Goal: Task Accomplishment & Management: Complete application form

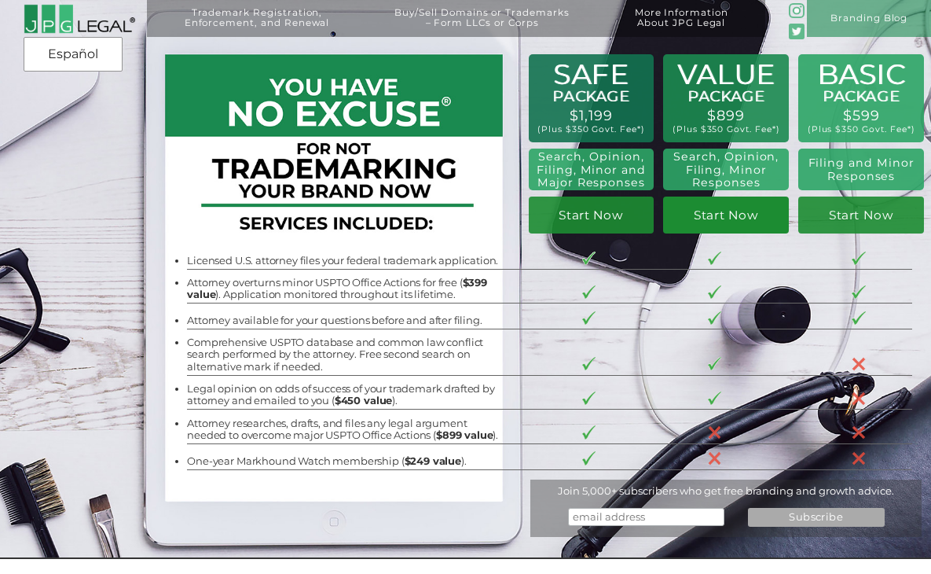
click at [721, 226] on link "Start Now" at bounding box center [726, 214] width 126 height 37
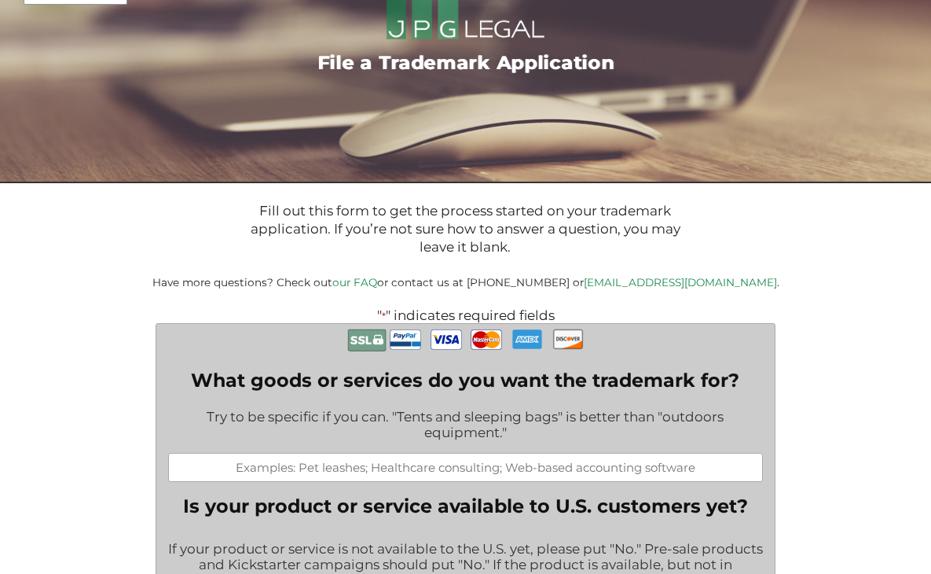
scroll to position [156, 0]
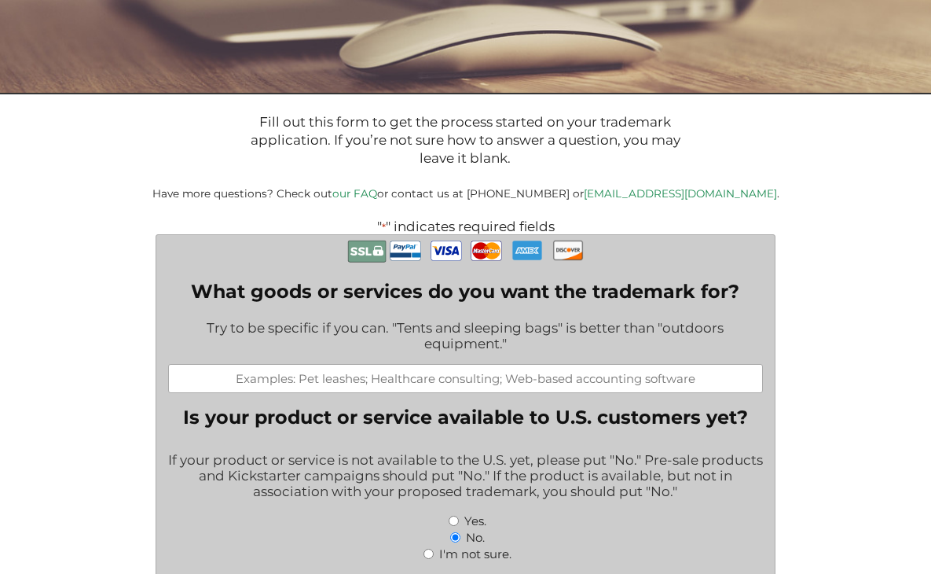
click at [545, 387] on input "What goods or services do you want the trademark for?" at bounding box center [465, 378] width 595 height 29
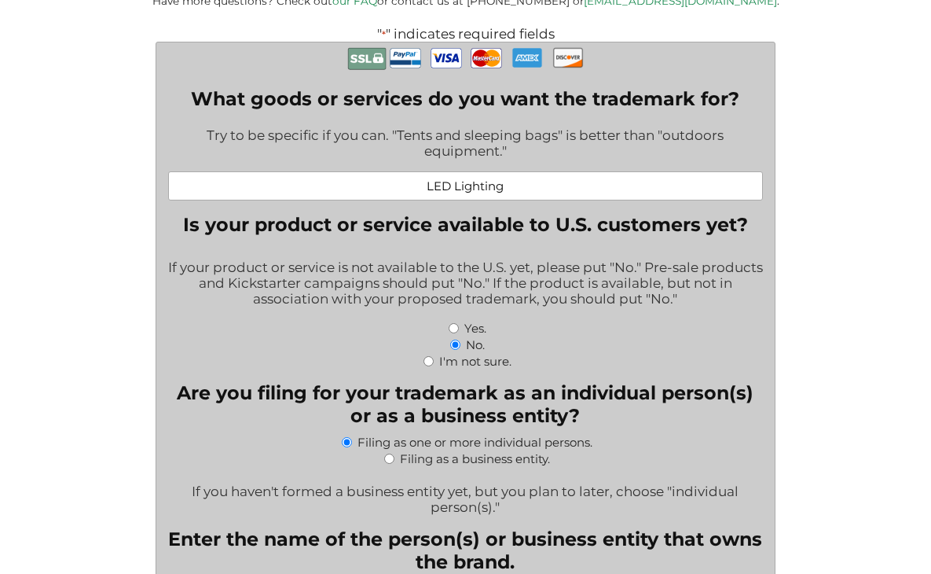
scroll to position [350, 0]
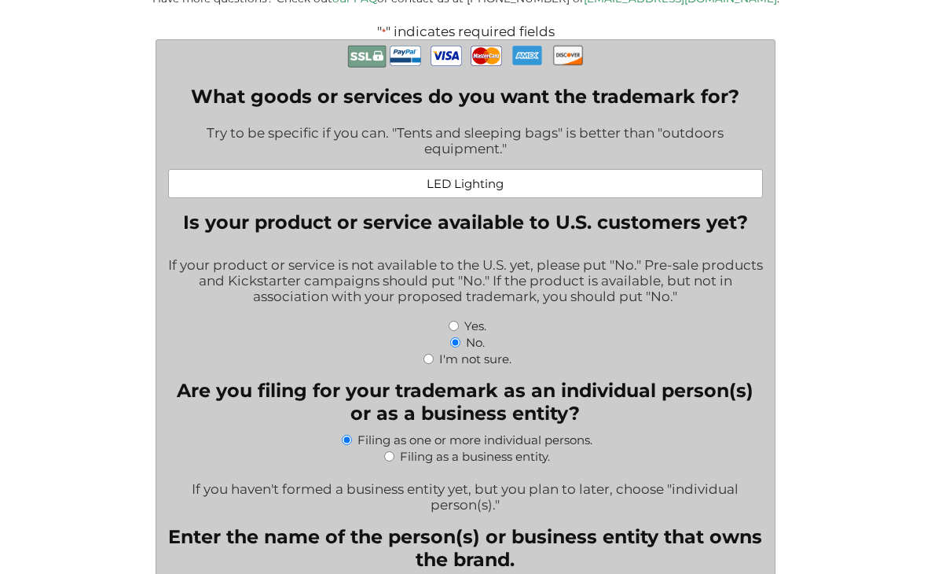
type input "LED Lighting"
click at [453, 331] on input "Yes." at bounding box center [454, 326] width 10 height 10
radio input "true"
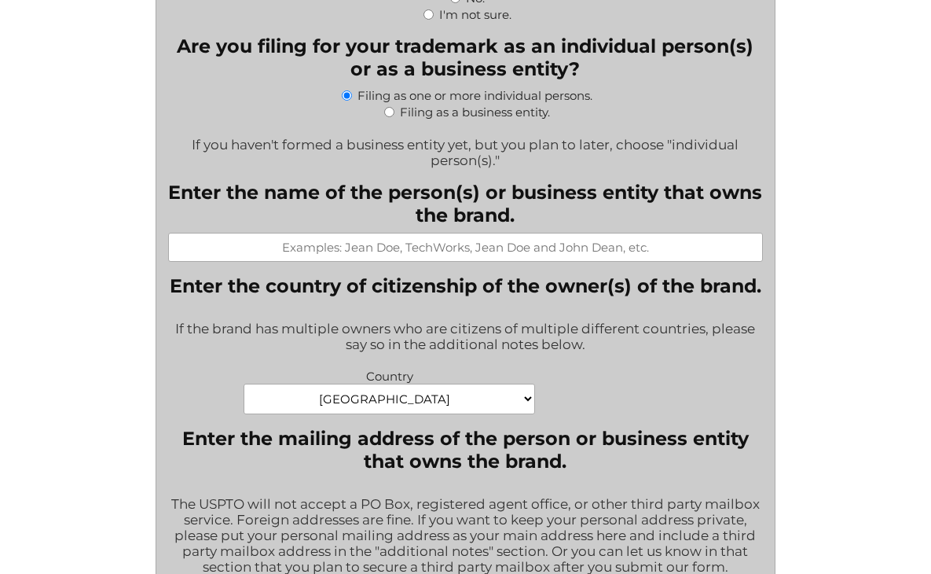
scroll to position [673, 0]
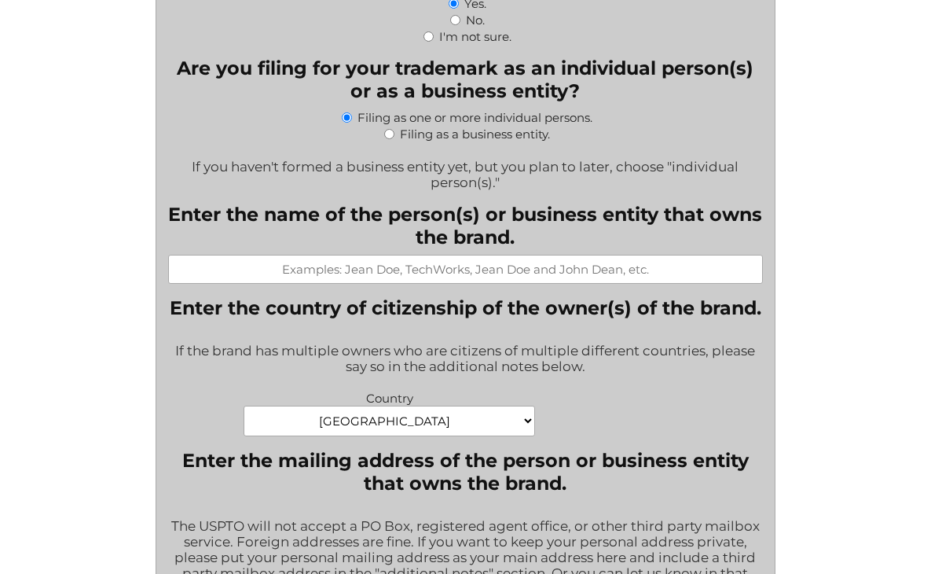
click at [387, 139] on input "Filing as a business entity." at bounding box center [389, 134] width 10 height 10
radio input "true"
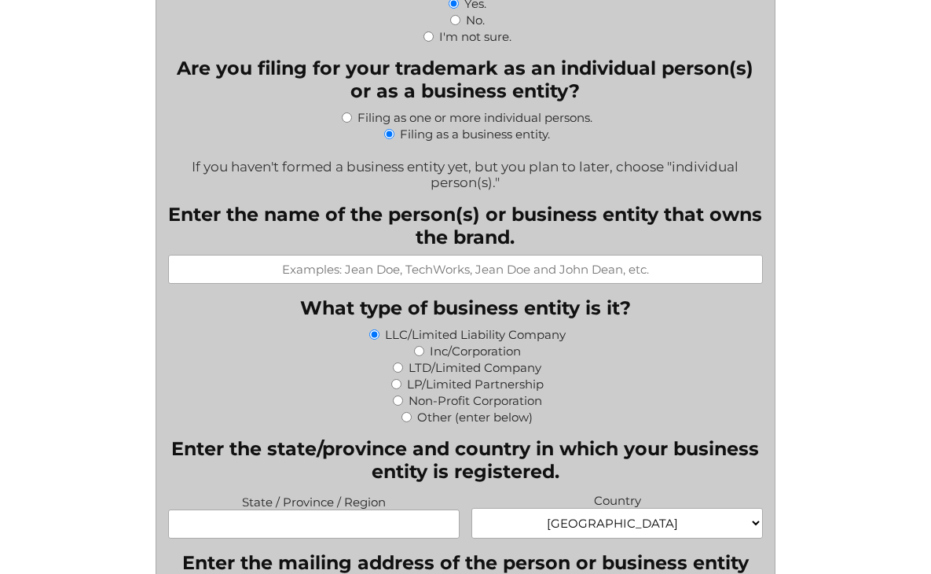
click at [358, 280] on input "Enter the name of the person(s) or business entity that owns the brand." at bounding box center [465, 269] width 595 height 29
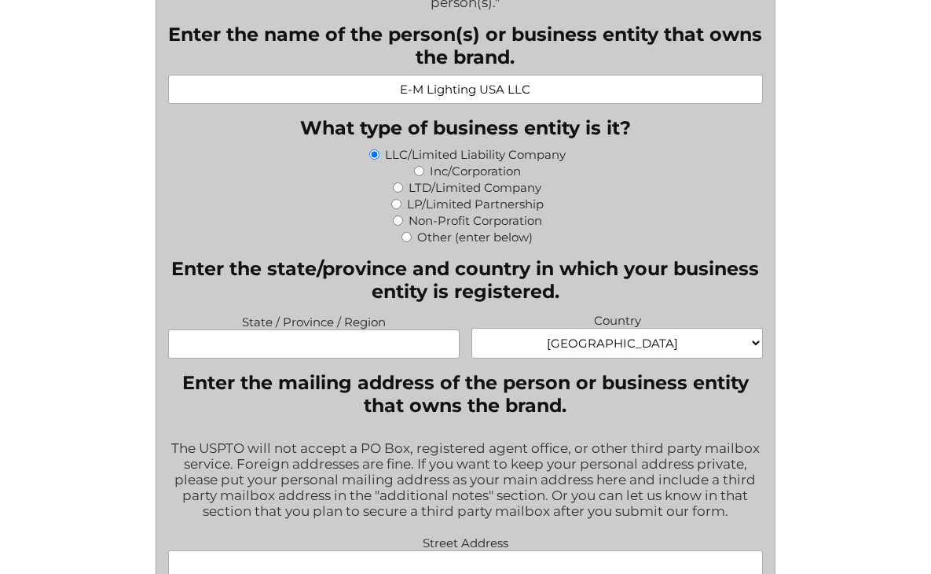
scroll to position [854, 0]
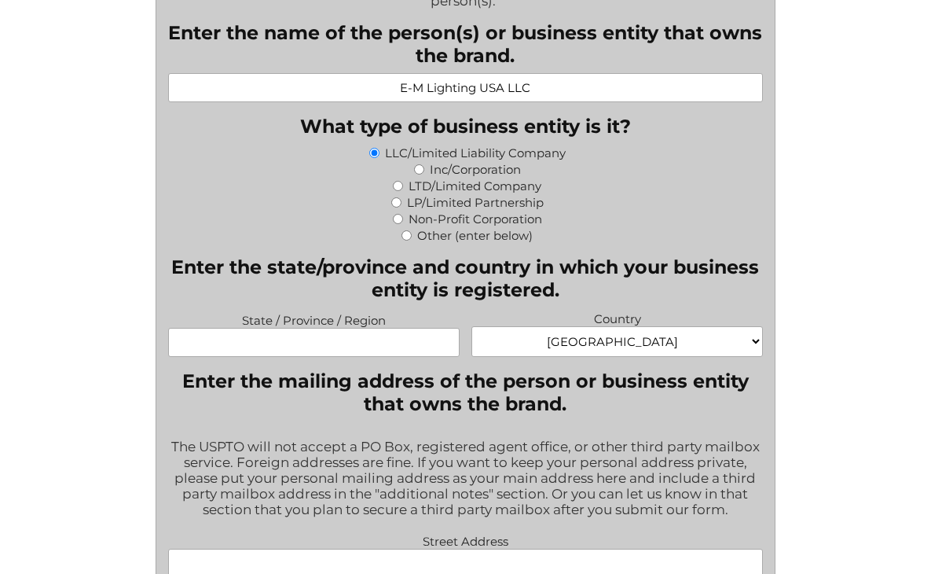
type input "E-M Lighting USA LLC"
click at [402, 357] on input "State / Province / Region" at bounding box center [314, 342] width 292 height 29
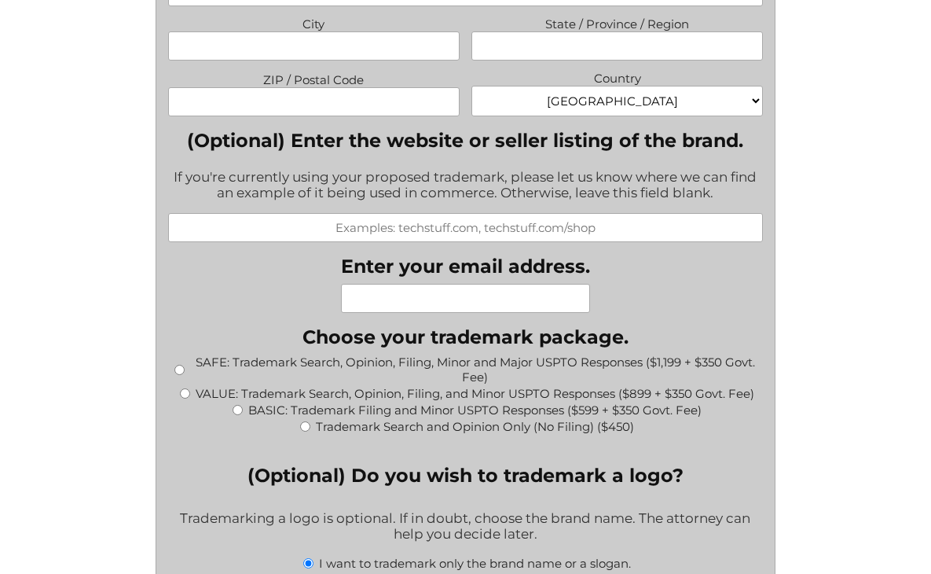
scroll to position [1484, 0]
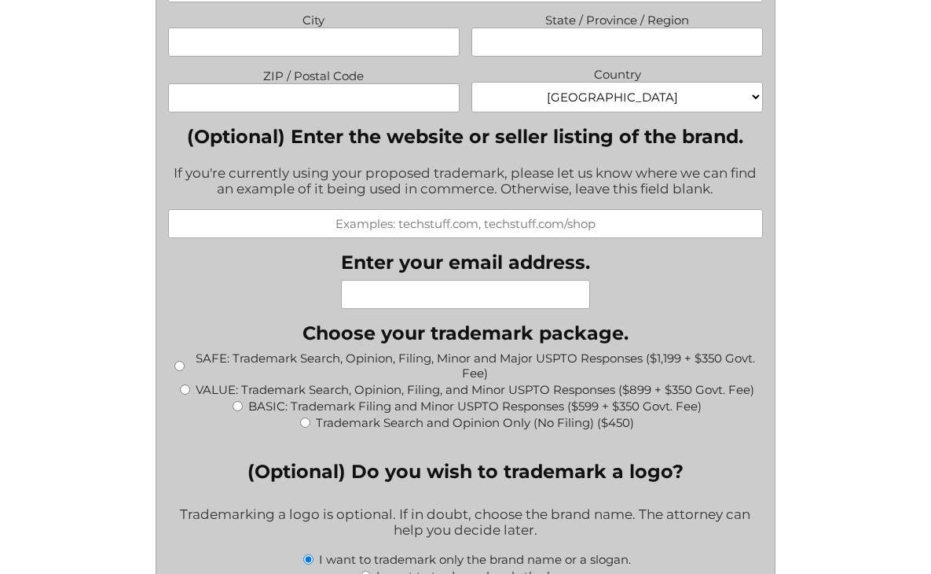
type input "NC"
click at [428, 309] on input "Enter your email address." at bounding box center [465, 294] width 249 height 29
type input "greg.greene@morelux.com"
click at [186, 395] on input "VALUE: Trademark Search, Opinion, Filing, and Minor USPTO Responses ($899 + $35…" at bounding box center [185, 389] width 10 height 10
radio input "true"
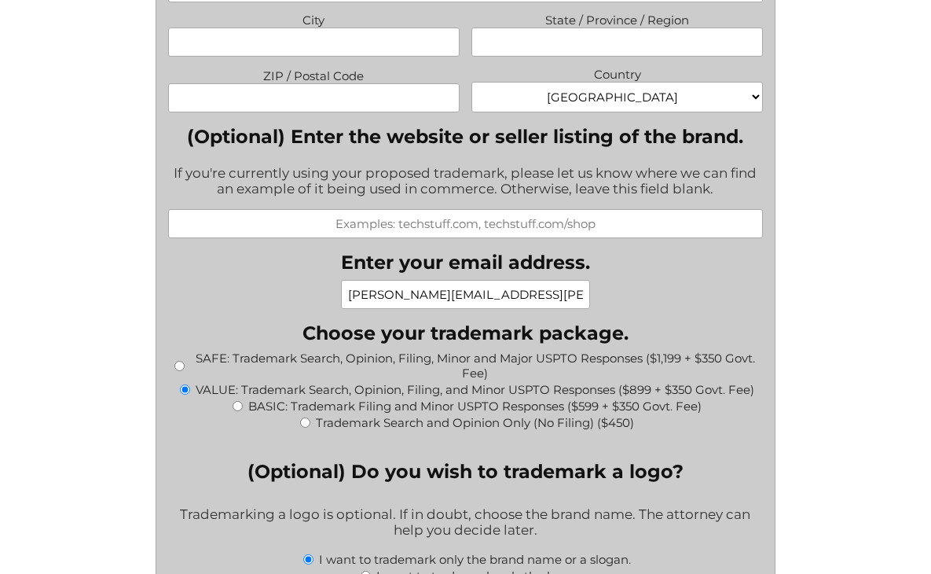
type input "$1,249.00"
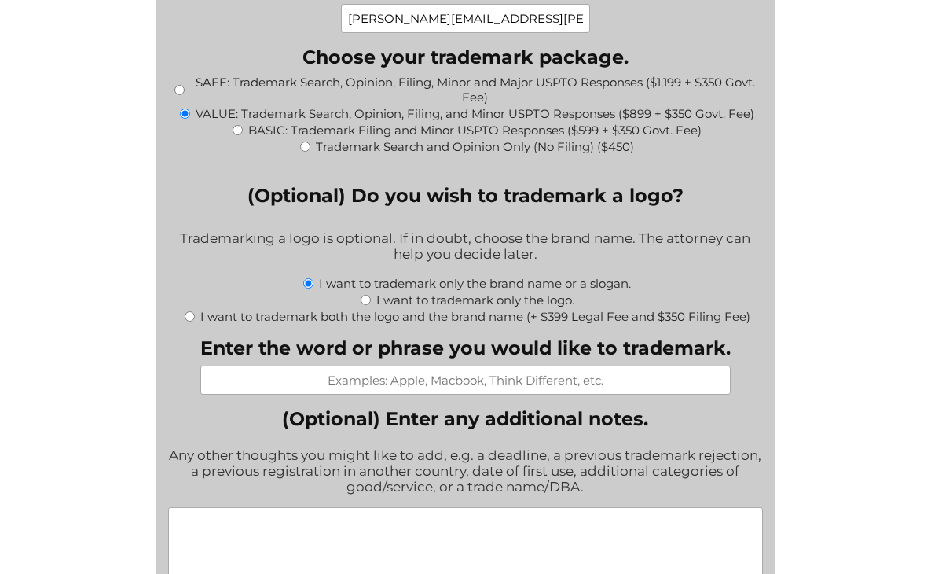
scroll to position [1773, 0]
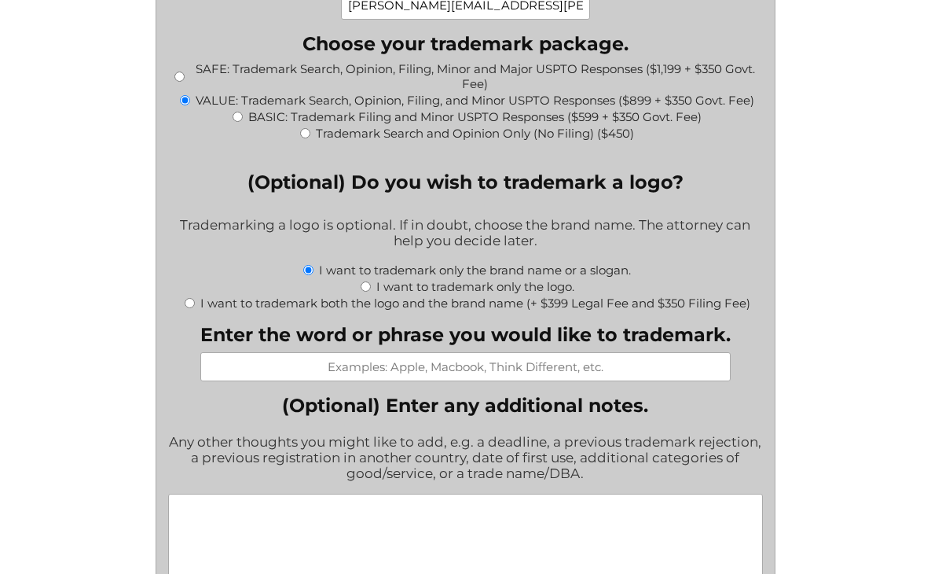
click at [461, 381] on input "Enter the word or phrase you would like to trademark." at bounding box center [465, 366] width 530 height 29
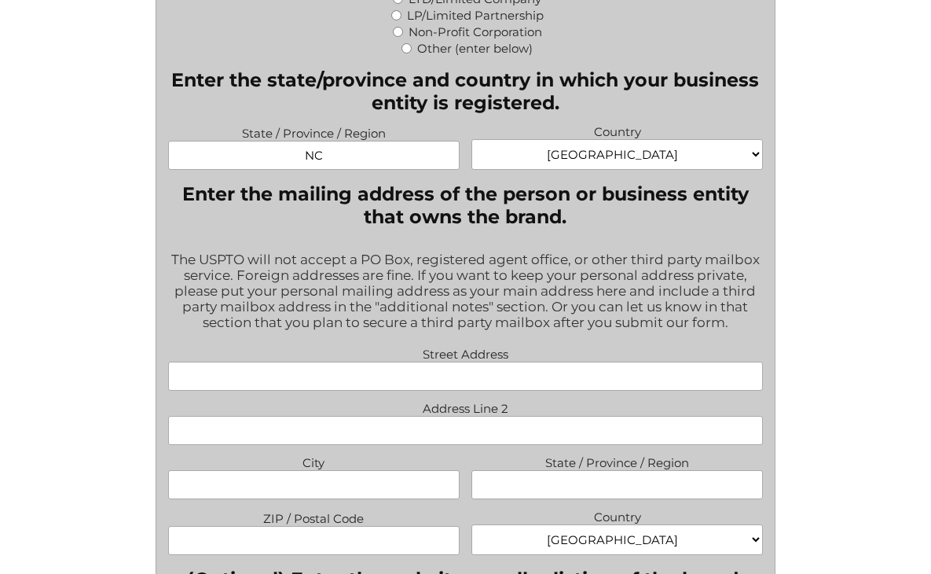
scroll to position [1039, 0]
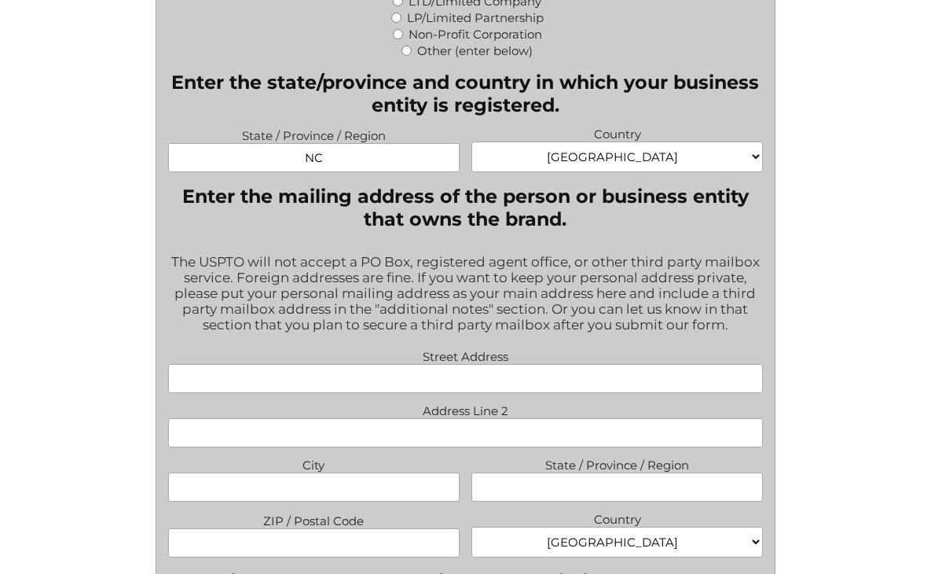
type input "A-ZLux"
click at [389, 393] on input "Street Address" at bounding box center [465, 378] width 595 height 29
type input "585 11th Street, NW"
click at [320, 494] on input "City" at bounding box center [314, 486] width 292 height 29
type input "Hickory"
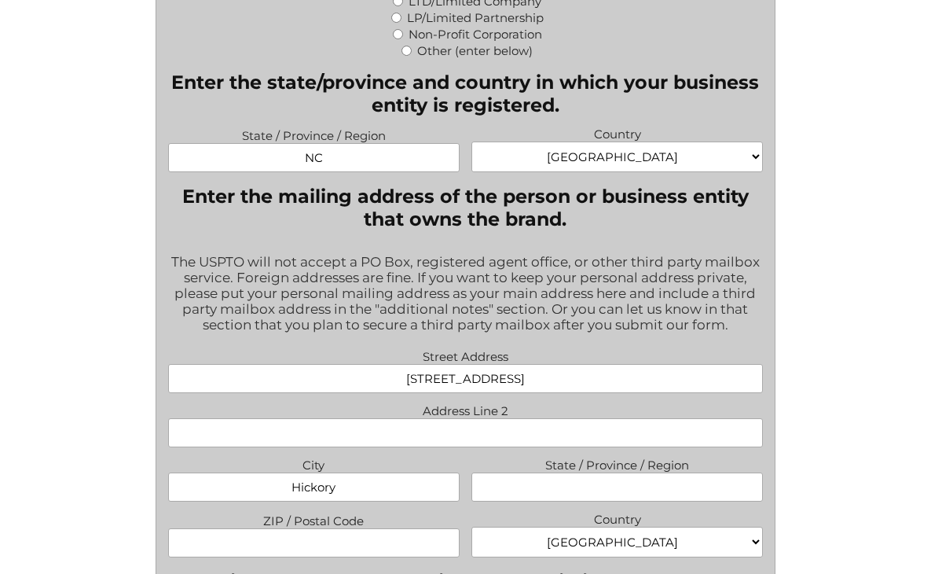
click at [578, 498] on input "State / Province / Region" at bounding box center [618, 486] width 292 height 29
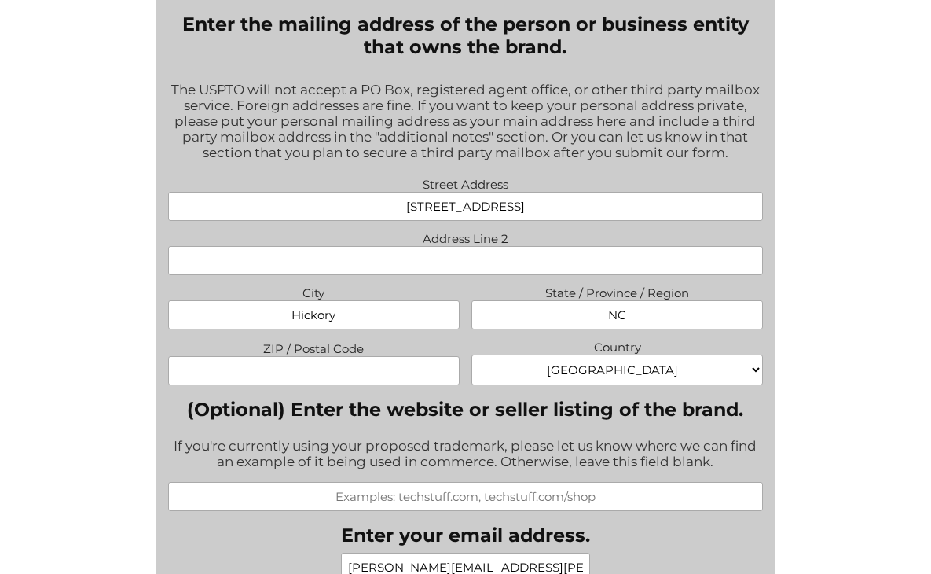
scroll to position [1214, 0]
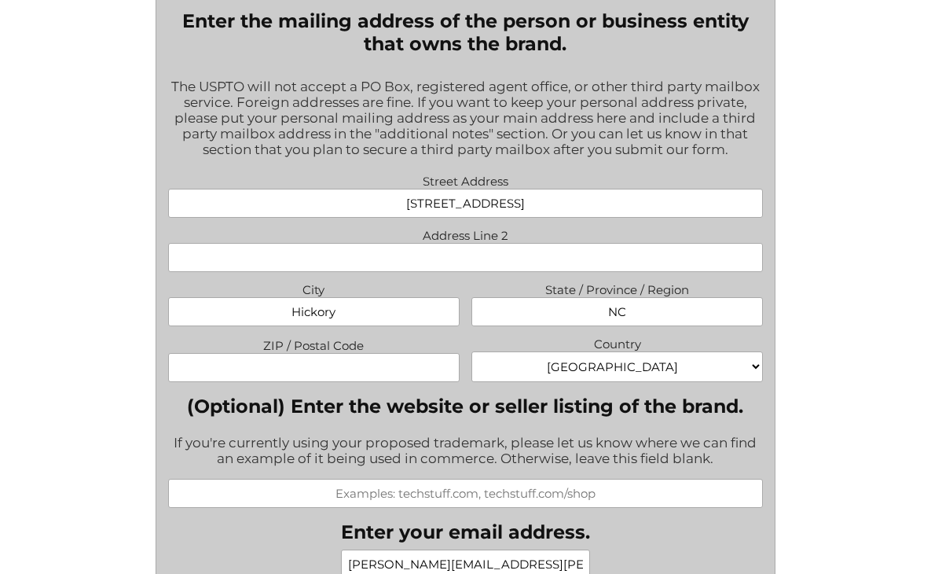
type input "NC"
click at [351, 382] on input "ZIP / Postal Code" at bounding box center [314, 367] width 292 height 29
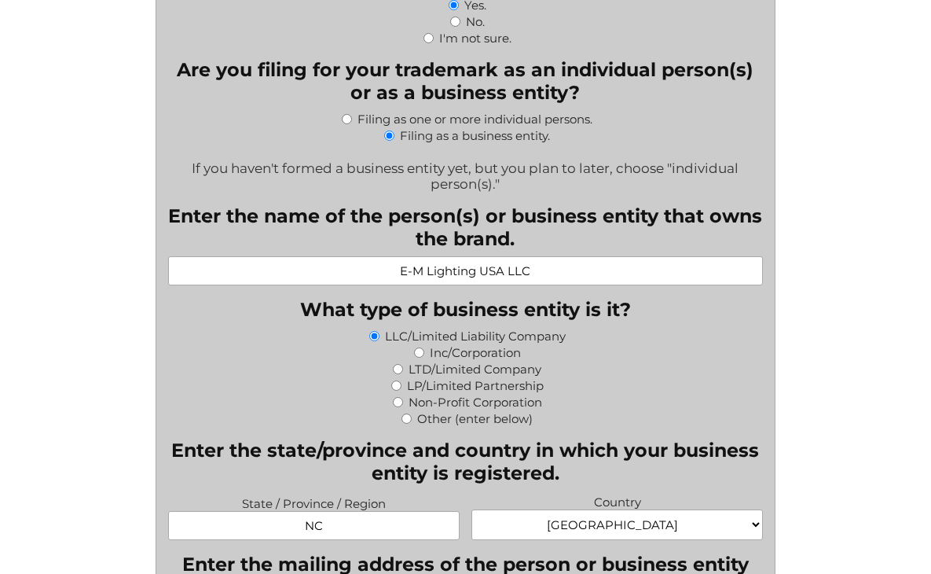
scroll to position [670, 0]
type input "28601"
click at [483, 281] on input "E-M Lighting USA LLC" at bounding box center [465, 271] width 595 height 29
click at [508, 277] on input "E-M Lighting (USA LLC" at bounding box center [465, 271] width 595 height 29
click at [553, 278] on input "E-M Lighting LLC" at bounding box center [465, 271] width 595 height 29
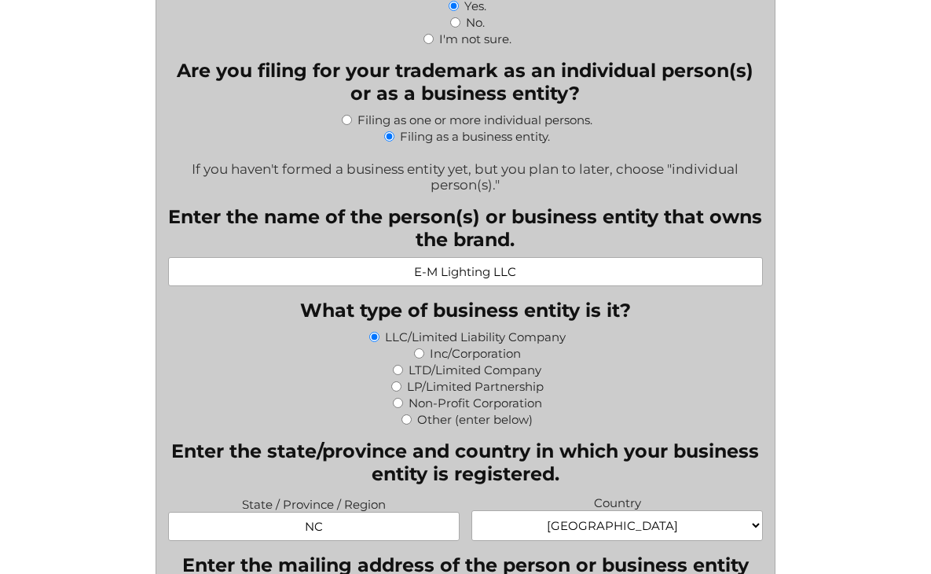
type input "E-M Lighting LLC"
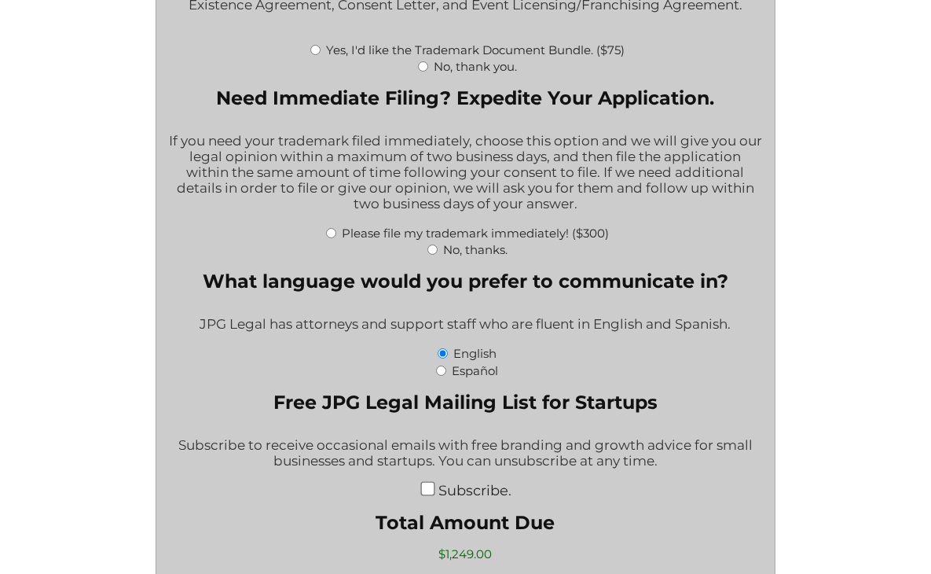
scroll to position [2536, 0]
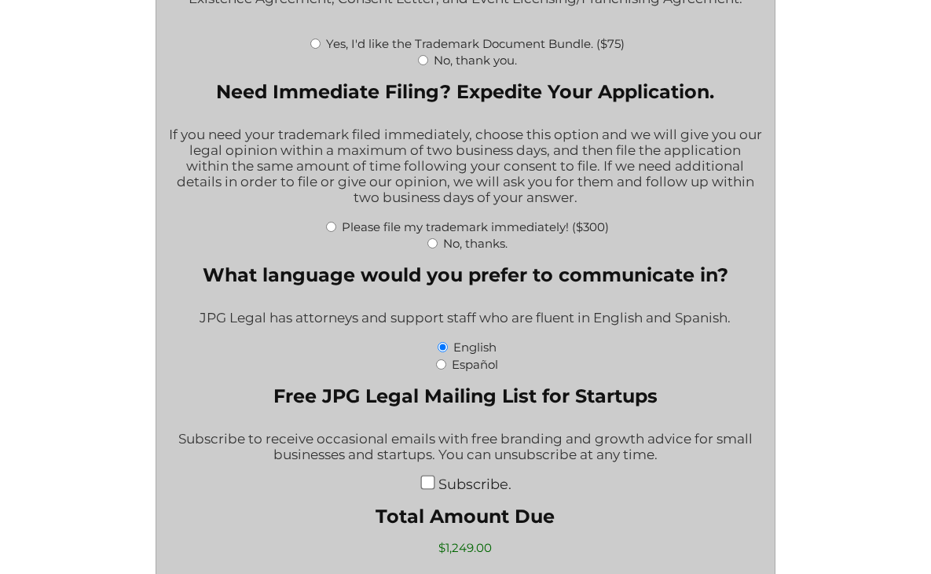
click at [432, 248] on input "No, thanks." at bounding box center [433, 243] width 10 height 10
radio input "true"
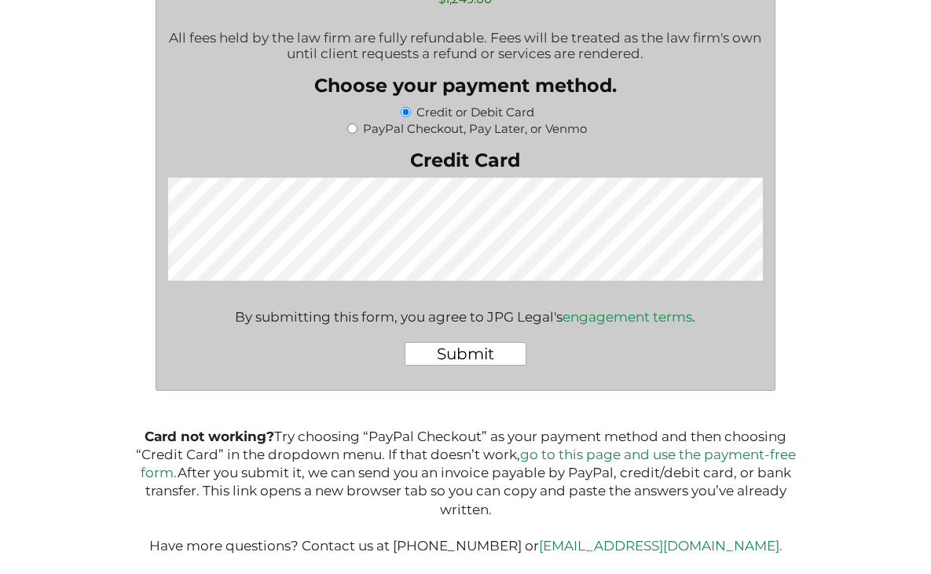
scroll to position [3116, 0]
click at [494, 343] on div "Submit" at bounding box center [465, 353] width 595 height 49
click at [486, 355] on input "Submit" at bounding box center [466, 354] width 122 height 24
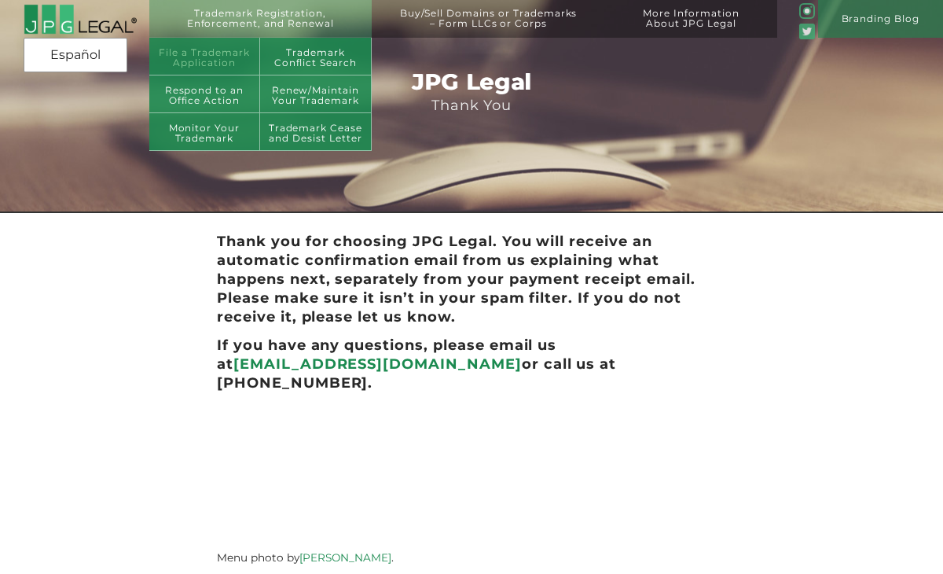
click at [213, 56] on link "File a Trademark Application" at bounding box center [205, 57] width 112 height 38
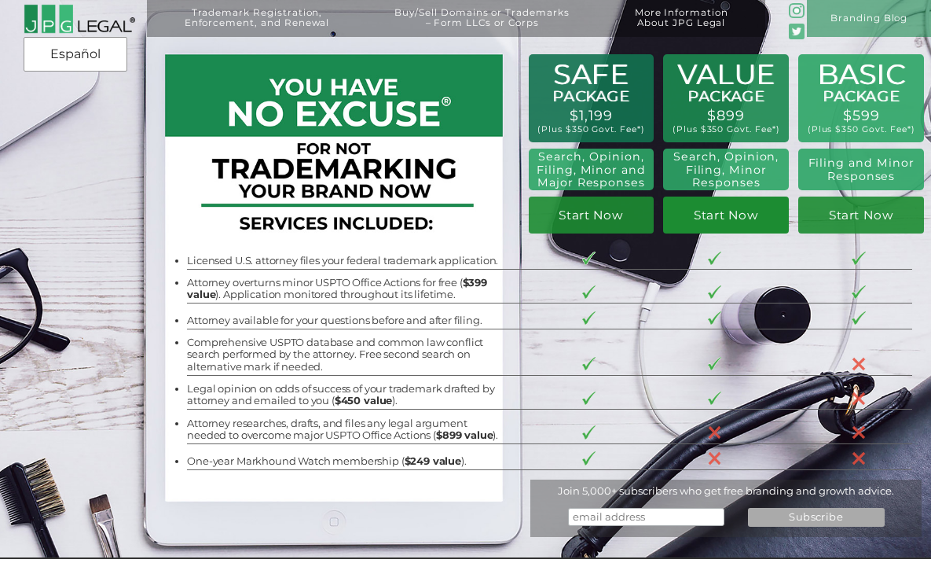
click at [723, 221] on link "Start Now" at bounding box center [726, 214] width 126 height 37
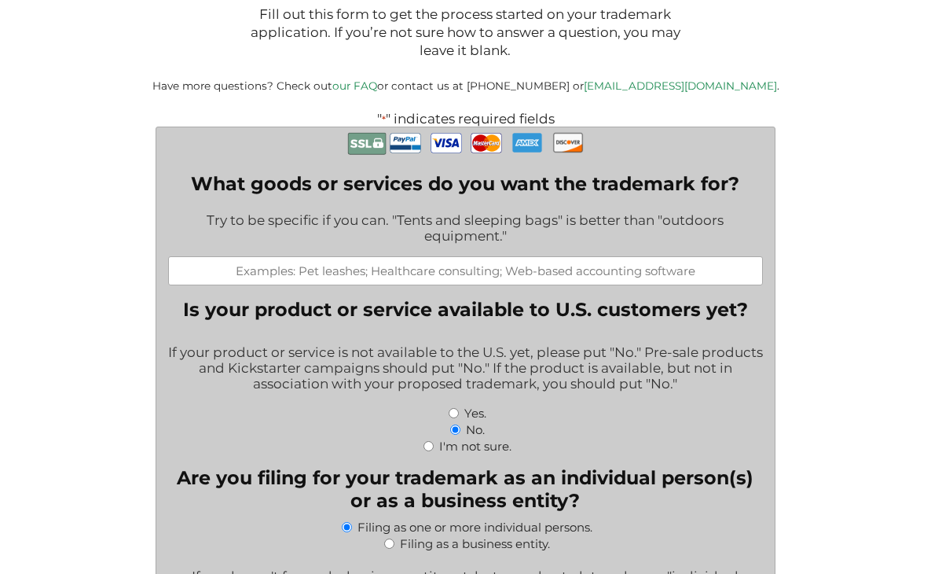
scroll to position [265, 0]
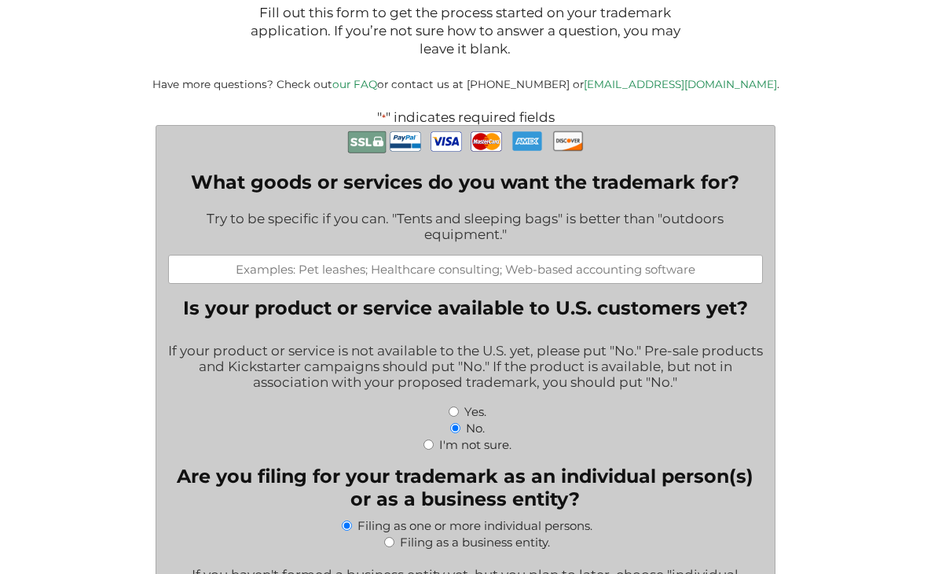
click at [463, 279] on input "What goods or services do you want the trademark for?" at bounding box center [465, 269] width 595 height 29
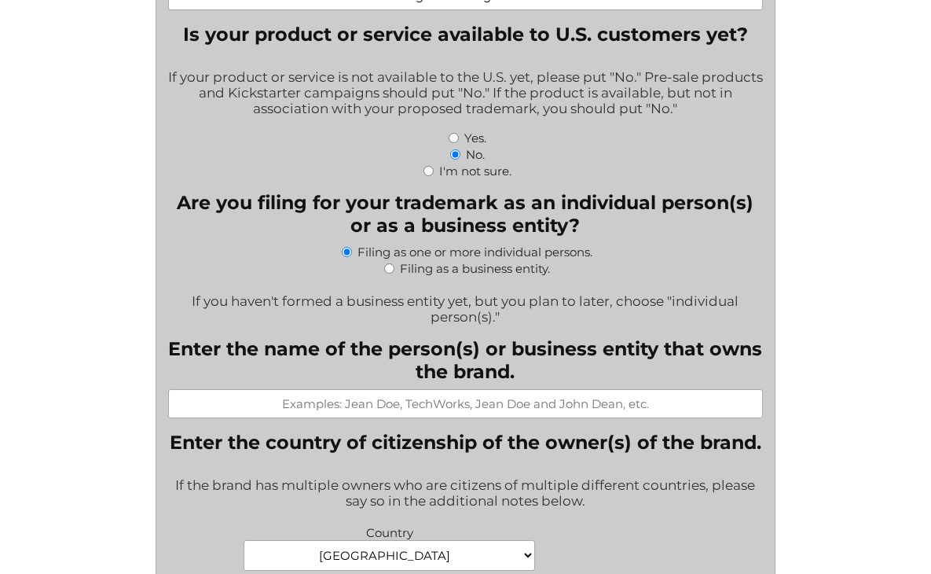
scroll to position [541, 0]
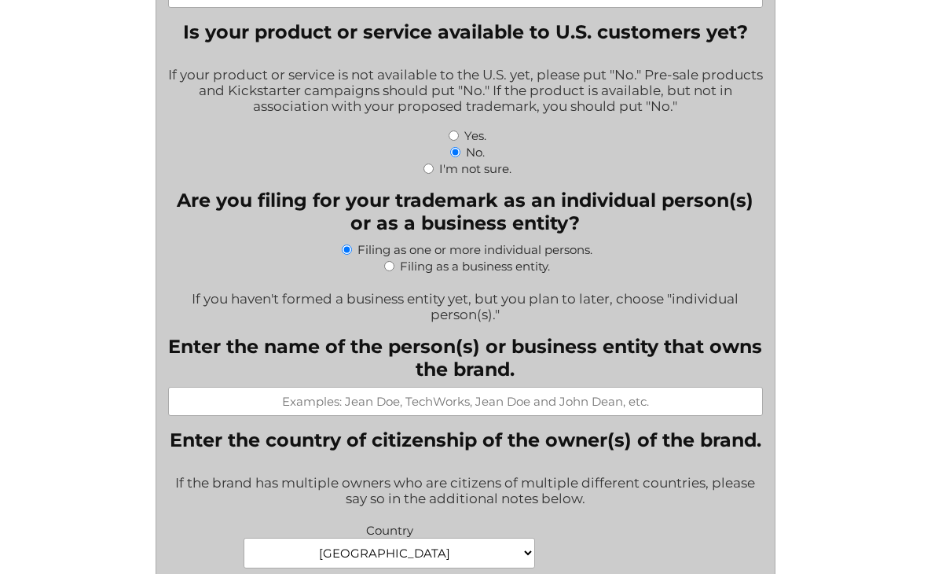
type input "Light and Flag Poles"
click at [389, 271] on input "Filing as a business entity." at bounding box center [389, 266] width 10 height 10
radio input "true"
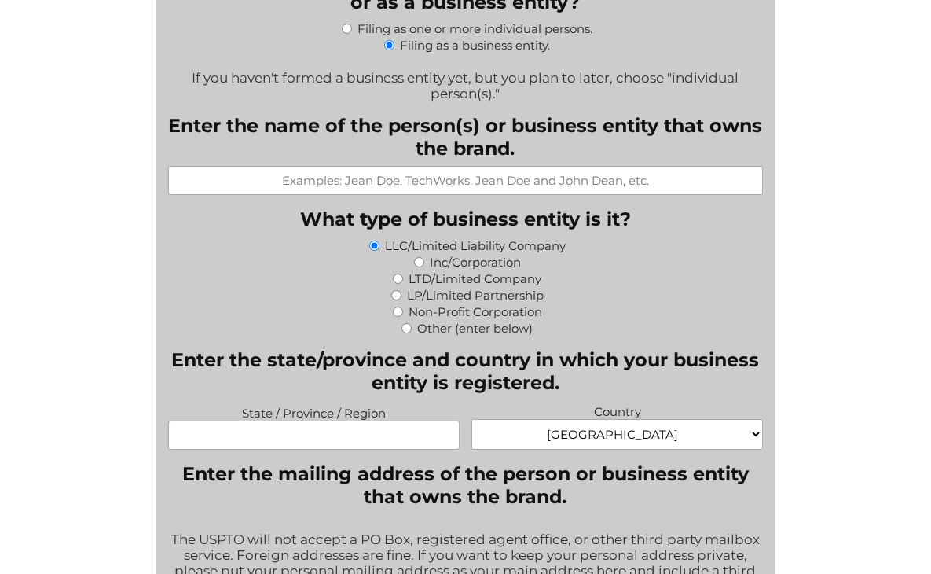
scroll to position [766, 0]
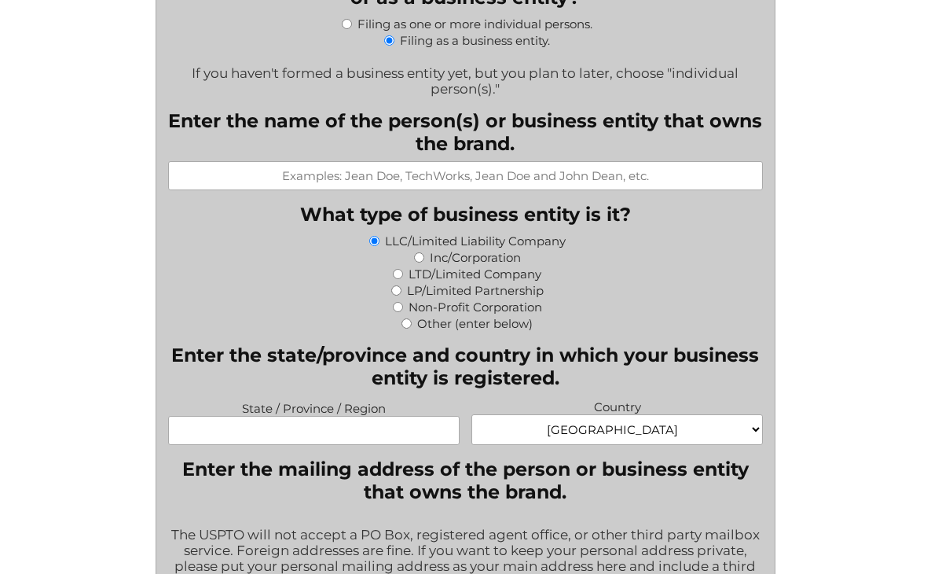
click at [466, 190] on input "Enter the name of the person(s) or business entity that owns the brand." at bounding box center [465, 175] width 595 height 29
click at [387, 442] on input "State / Province / Region" at bounding box center [314, 430] width 292 height 29
type input "NC"
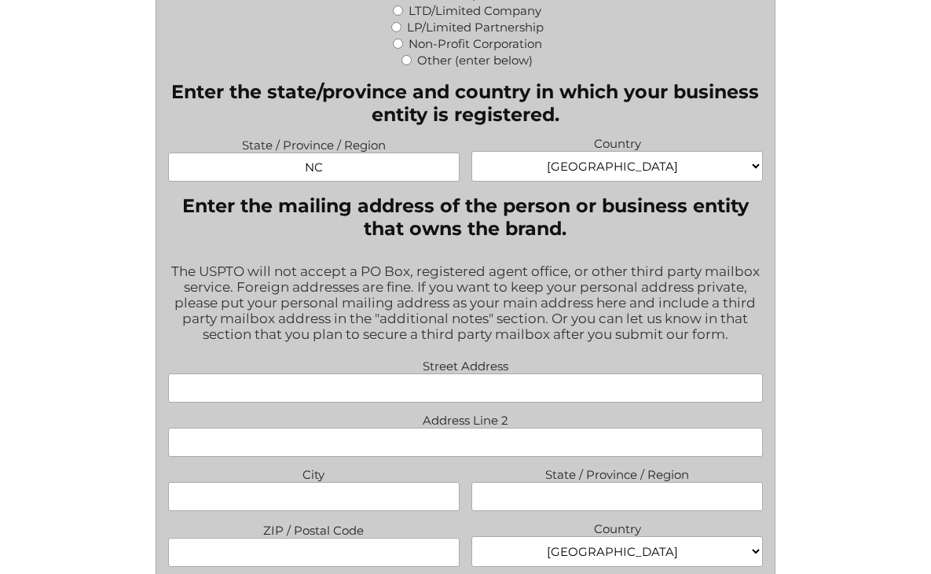
scroll to position [1031, 0]
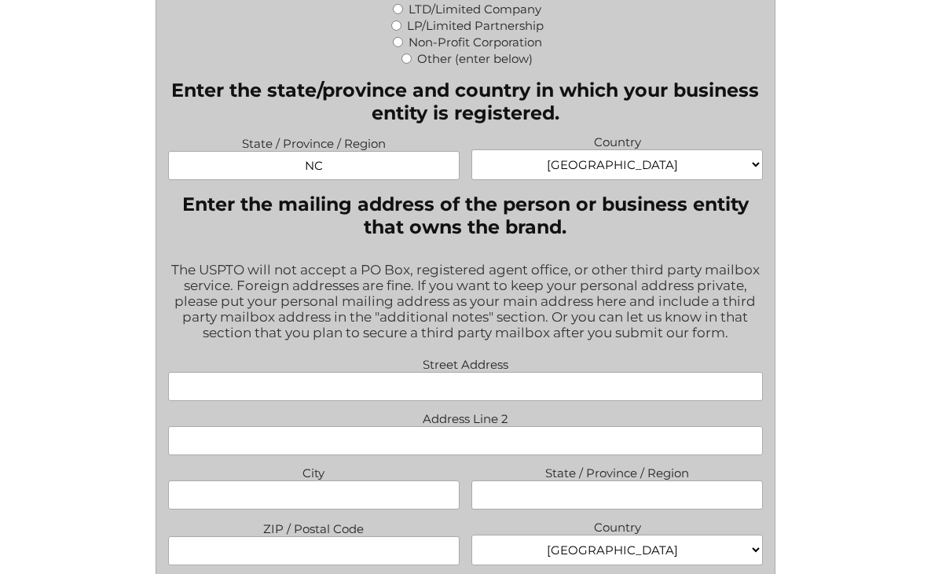
click at [493, 401] on input "Street Address" at bounding box center [465, 386] width 595 height 29
type input "585 11th Street, NW"
click at [380, 509] on input "City" at bounding box center [314, 494] width 292 height 29
type input "Hickory"
click at [575, 509] on input "State / Province / Region" at bounding box center [618, 494] width 292 height 29
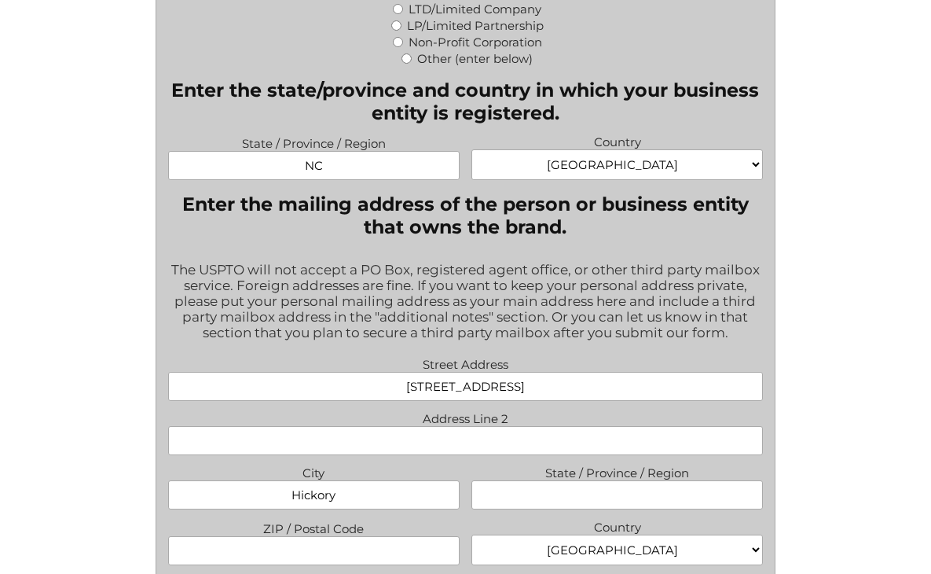
type input "NC"
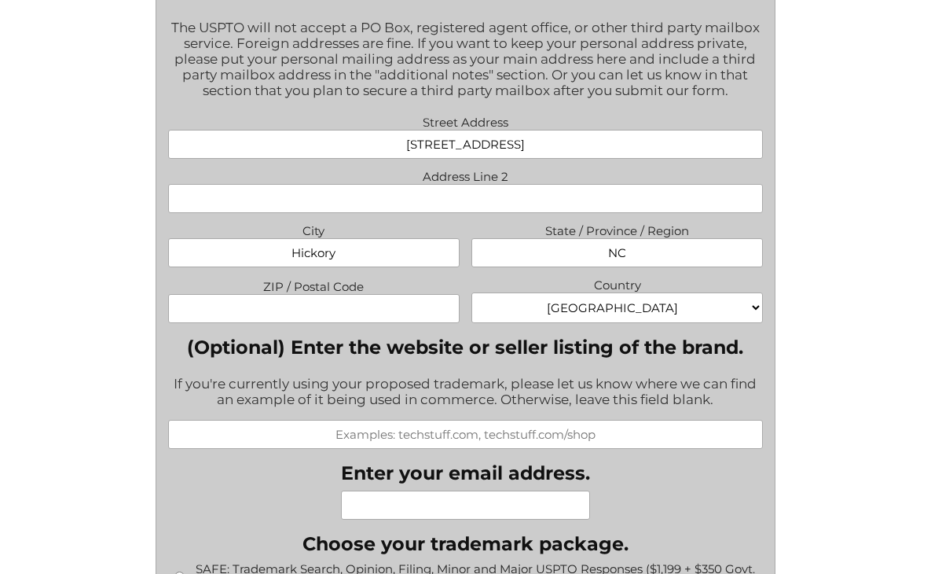
scroll to position [1300, 0]
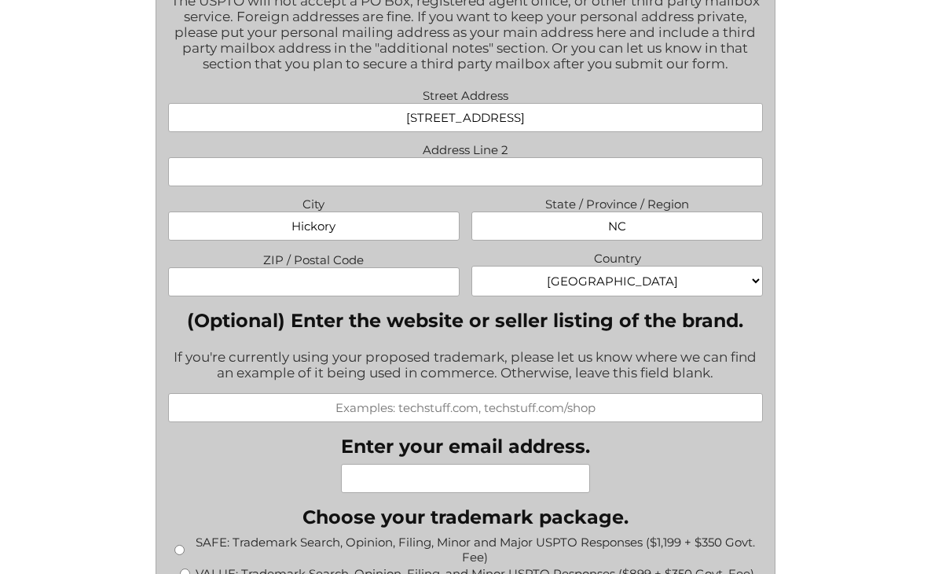
click at [380, 296] on input "ZIP / Postal Code" at bounding box center [314, 281] width 292 height 29
type input "28601"
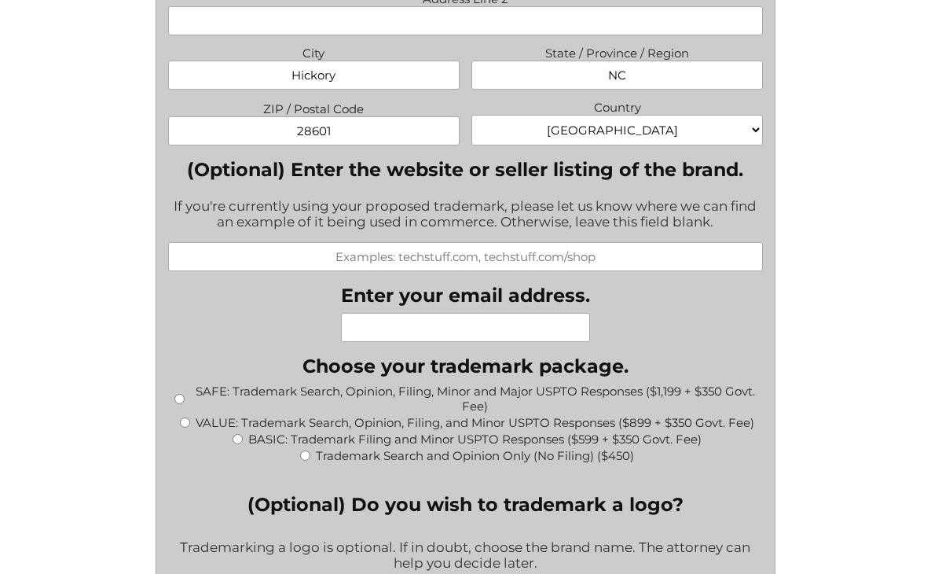
scroll to position [1451, 0]
click at [489, 338] on input "Enter your email address." at bounding box center [465, 326] width 249 height 29
type input "greg.greene@morelux.com"
click at [182, 427] on input "VALUE: Trademark Search, Opinion, Filing, and Minor USPTO Responses ($899 + $35…" at bounding box center [185, 422] width 10 height 10
radio input "true"
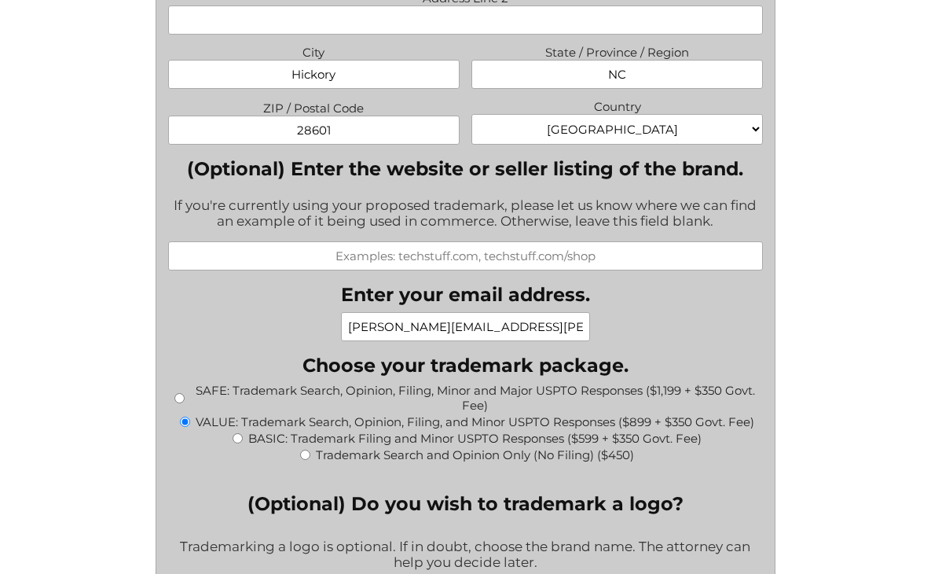
type input "$1,249.00"
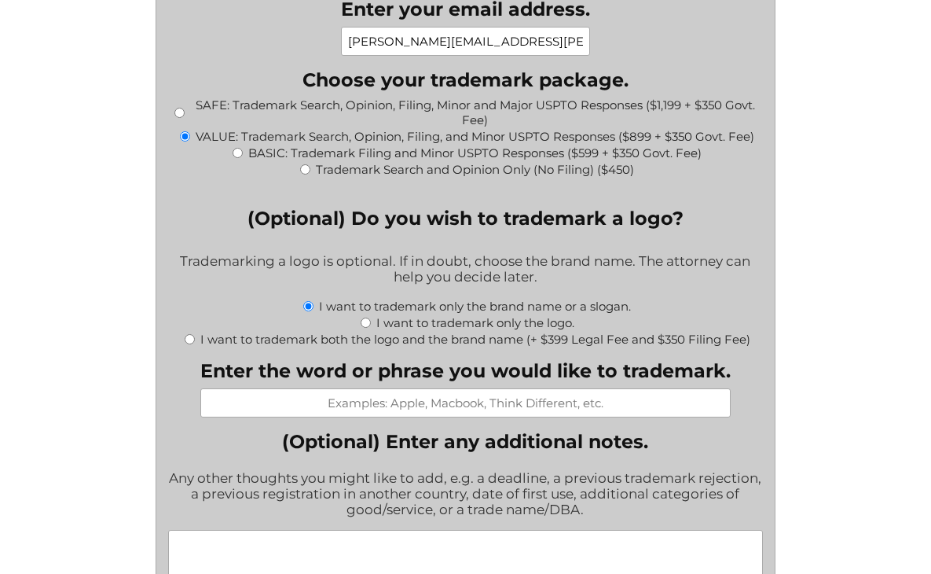
scroll to position [1745, 0]
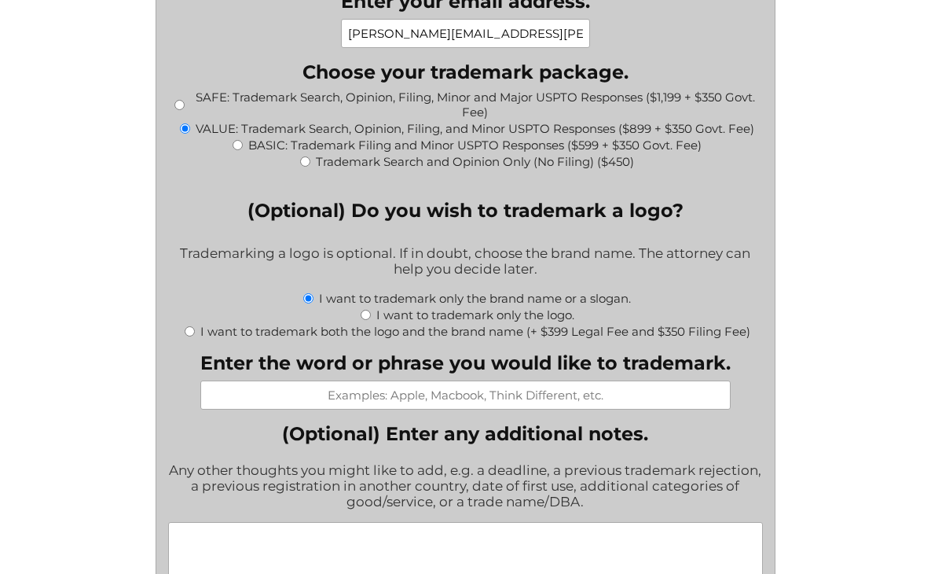
click at [425, 407] on input "Enter the word or phrase you would like to trademark." at bounding box center [465, 394] width 530 height 29
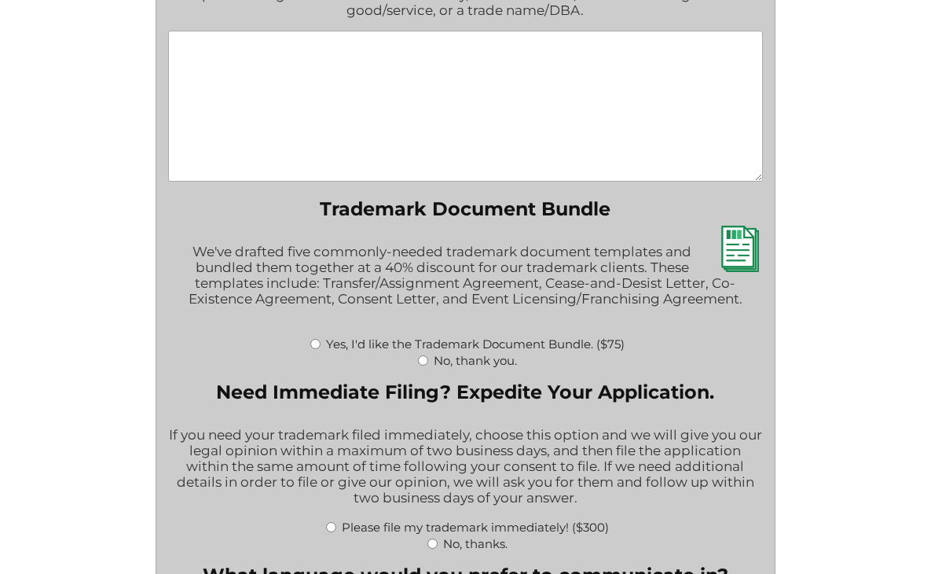
scroll to position [2241, 0]
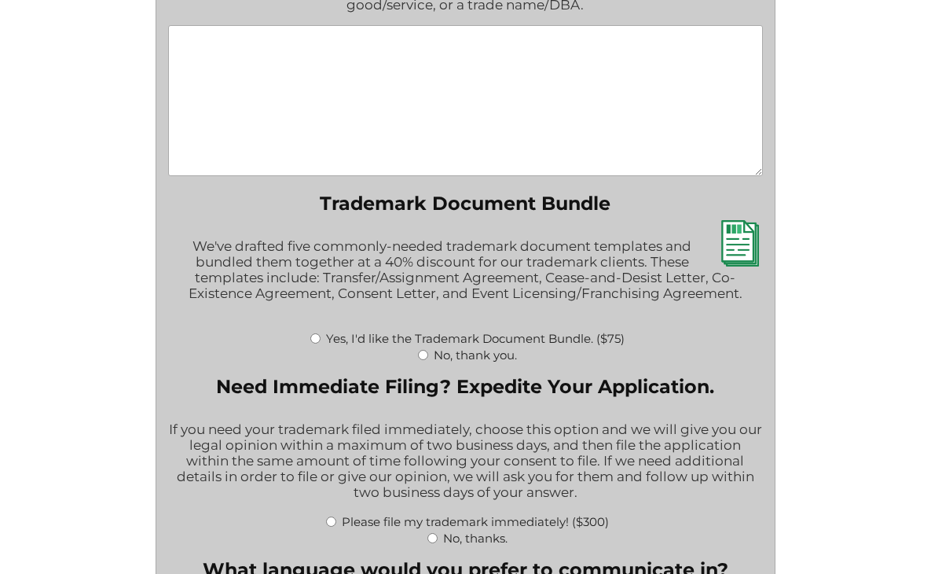
type input "A-ZPoles"
click at [423, 360] on input "No, thank you." at bounding box center [423, 355] width 10 height 10
radio input "true"
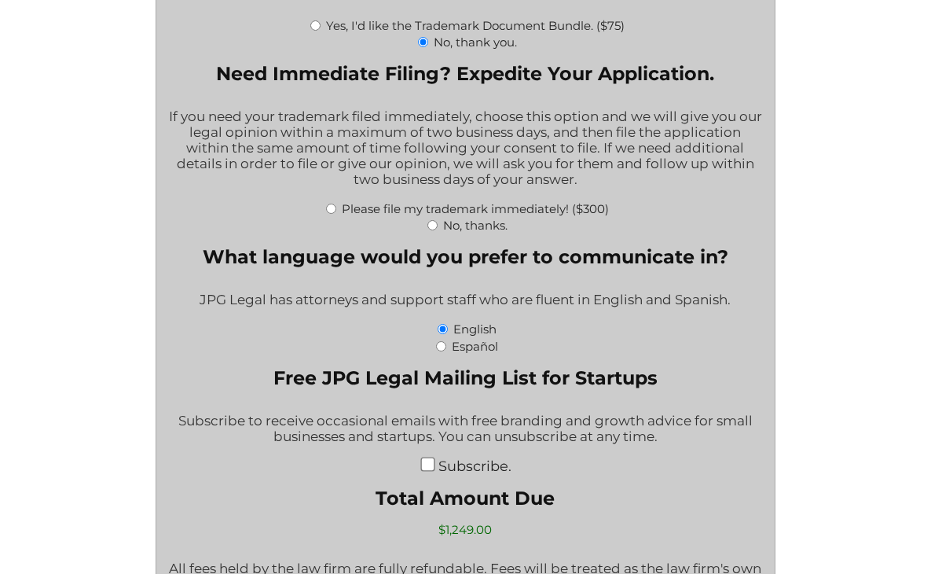
scroll to position [2556, 0]
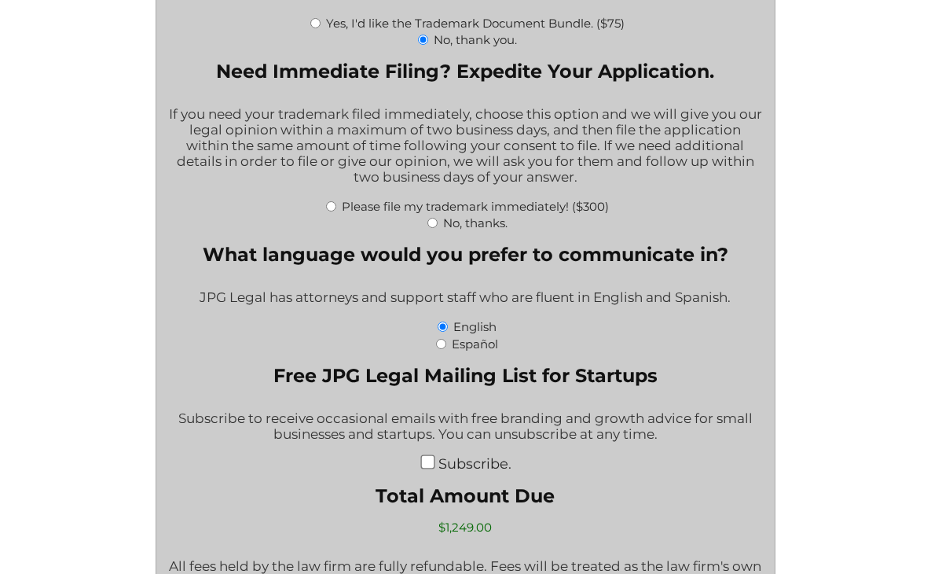
click at [433, 228] on input "No, thanks." at bounding box center [433, 223] width 10 height 10
radio input "true"
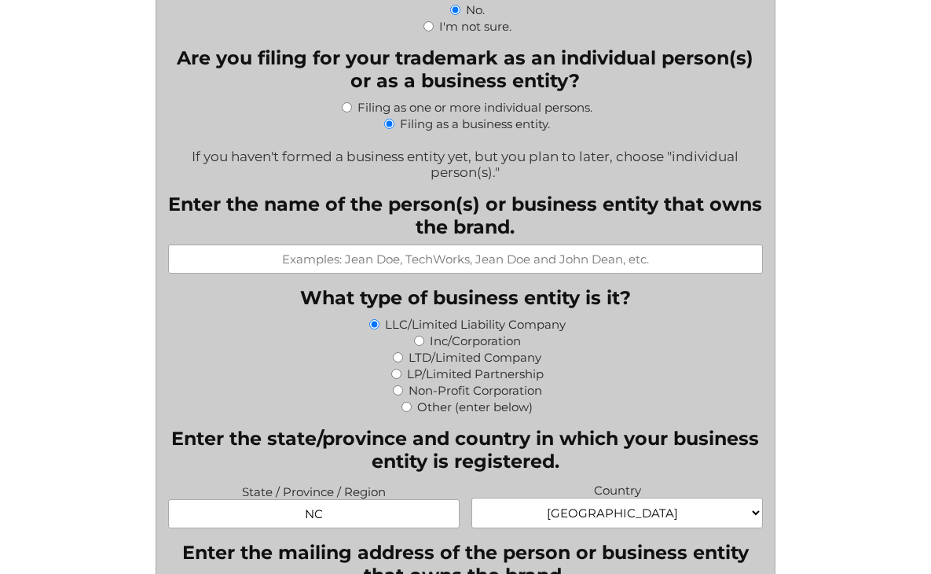
scroll to position [681, 0]
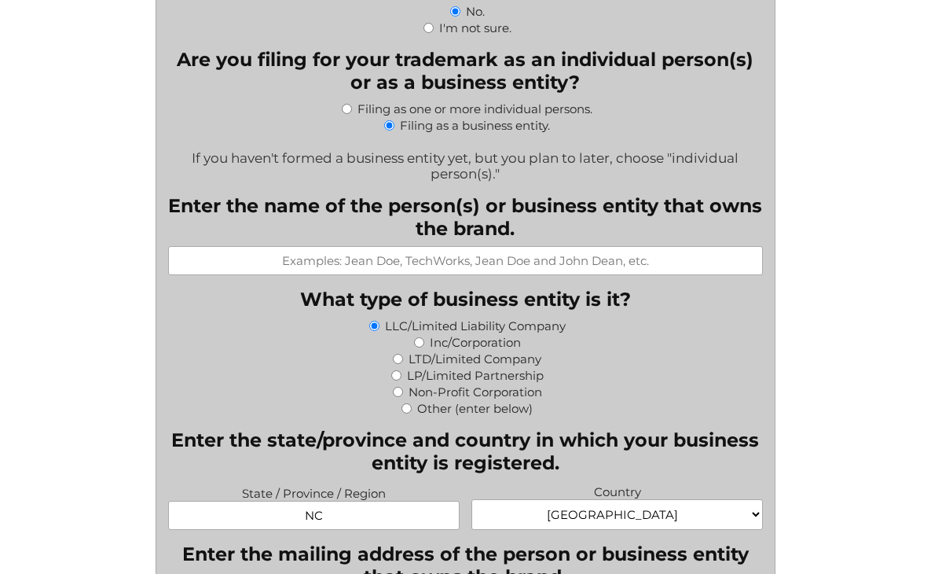
click at [464, 274] on input "Enter the name of the person(s) or business entity that owns the brand." at bounding box center [465, 260] width 595 height 29
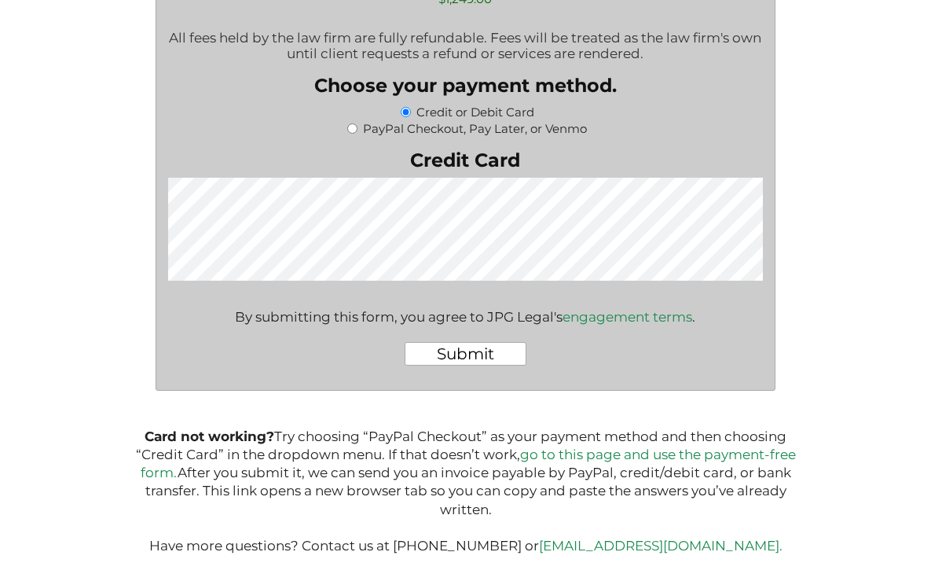
scroll to position [3118, 0]
type input "E-M Lighting LLC"
click at [326, 295] on div "By submitting this form, you agree to JPG Legal's engagement terms ." at bounding box center [465, 308] width 461 height 31
click at [486, 357] on input "Submit" at bounding box center [466, 354] width 122 height 24
